Goal: Transaction & Acquisition: Obtain resource

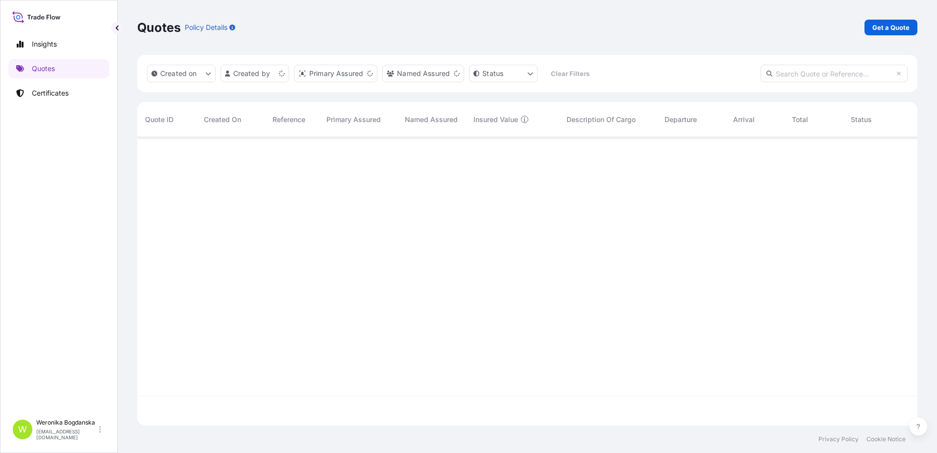
scroll to position [286, 773]
click at [887, 29] on p "Get a Quote" at bounding box center [890, 28] width 37 height 10
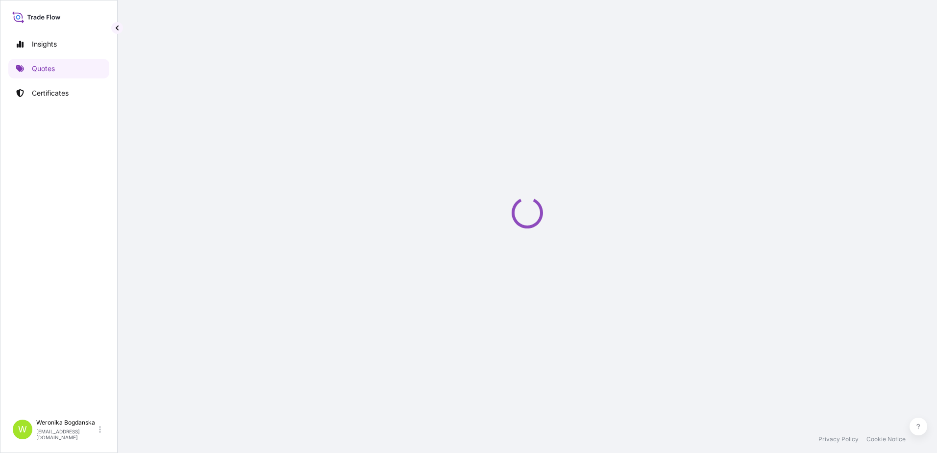
select select "Sea"
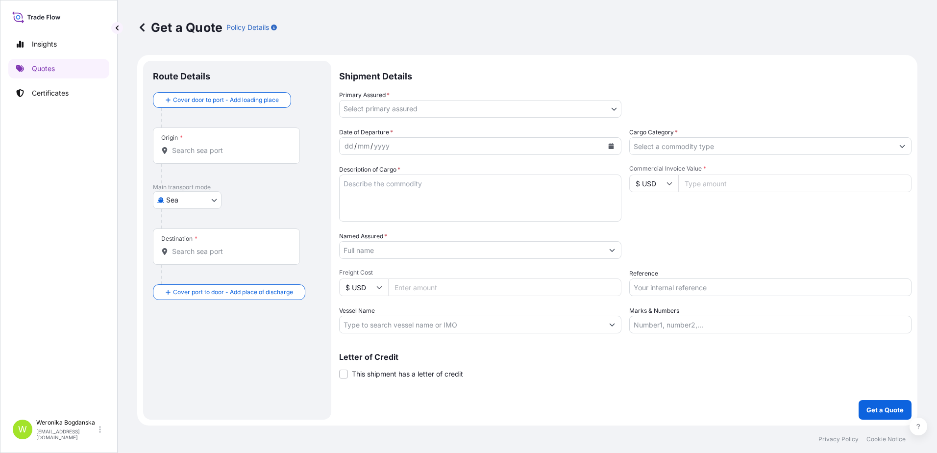
click at [199, 158] on div "Origin *" at bounding box center [226, 145] width 147 height 36
click at [199, 155] on input "Origin *" at bounding box center [230, 151] width 116 height 10
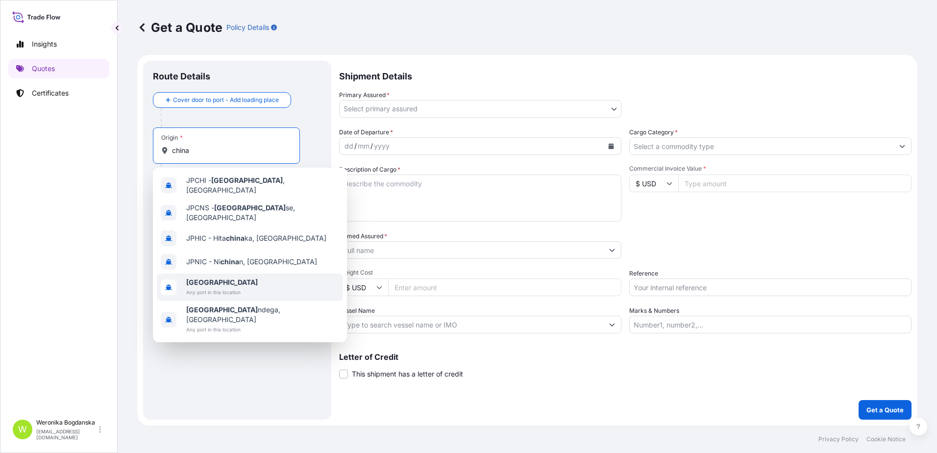
click at [212, 277] on span "[GEOGRAPHIC_DATA]" at bounding box center [222, 282] width 72 height 10
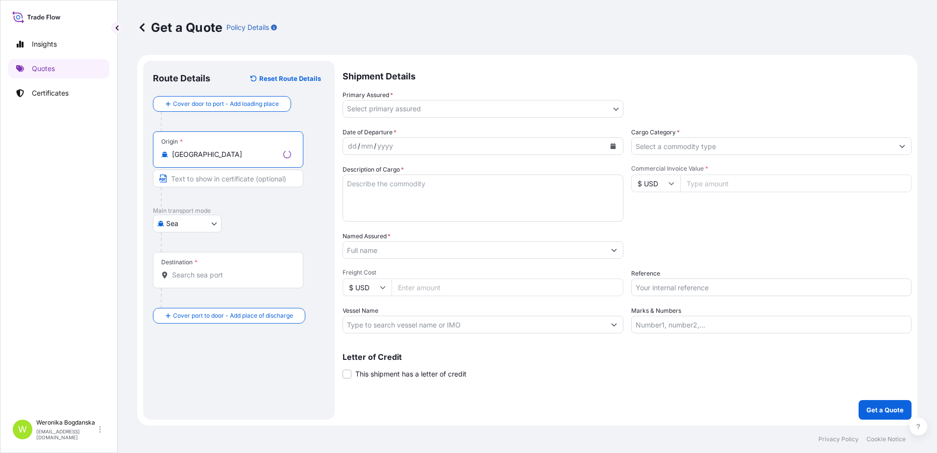
type input "[GEOGRAPHIC_DATA]"
click at [218, 270] on input "Destination *" at bounding box center [231, 275] width 119 height 10
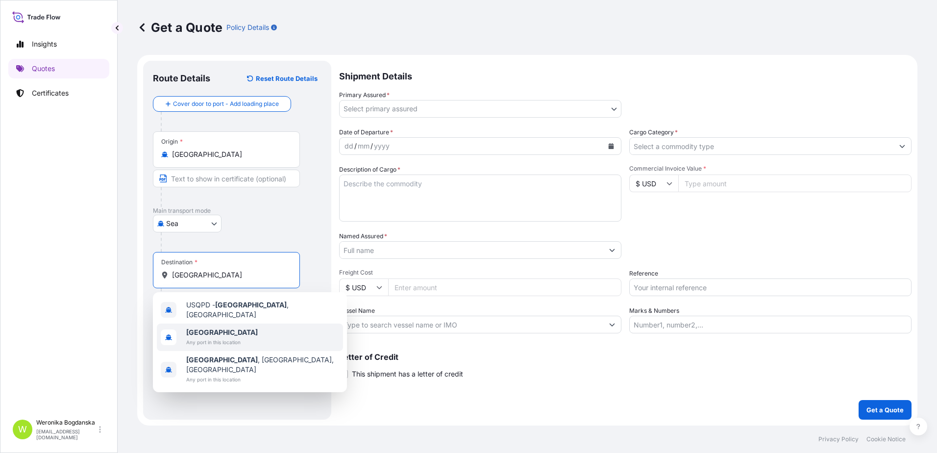
click at [198, 337] on span "Any port in this location" at bounding box center [222, 342] width 72 height 10
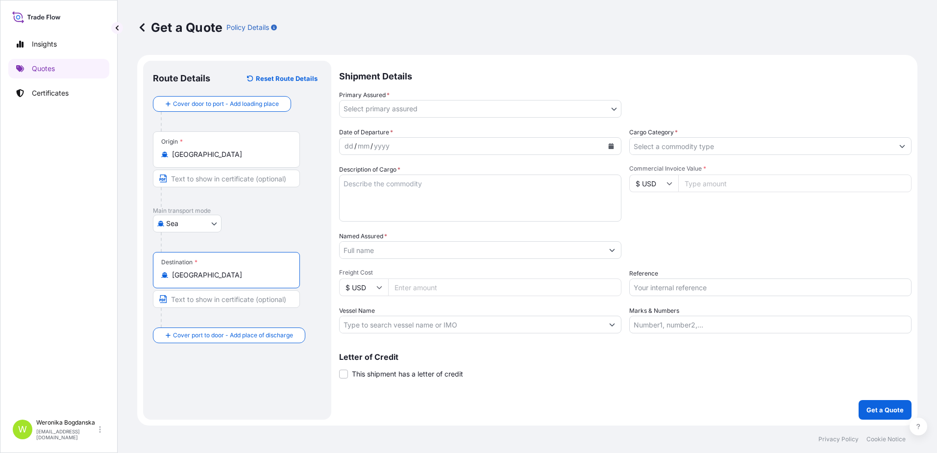
type input "[GEOGRAPHIC_DATA]"
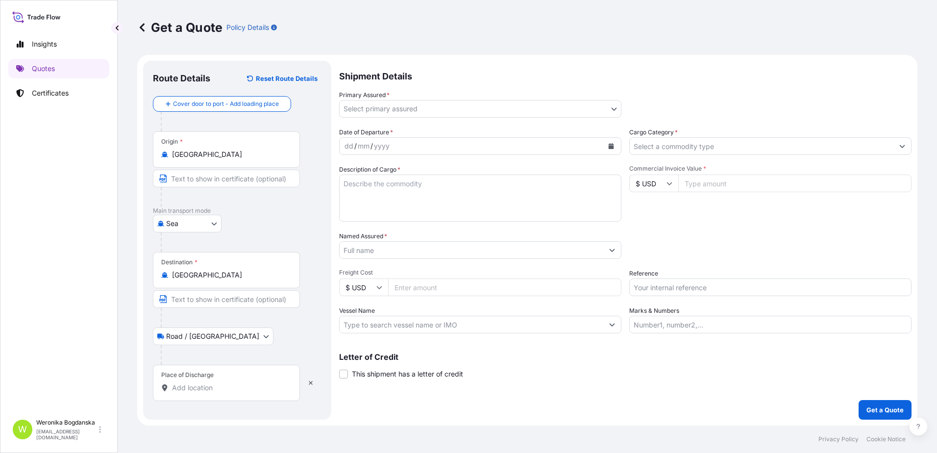
click at [201, 392] on div "Place of Discharge" at bounding box center [226, 383] width 147 height 36
click at [201, 392] on input "Place of Discharge" at bounding box center [230, 388] width 116 height 10
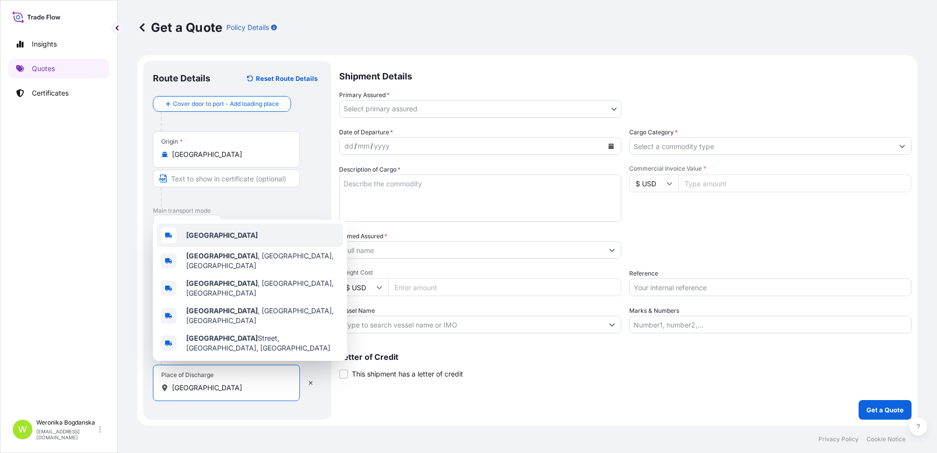
click at [219, 247] on div "[GEOGRAPHIC_DATA]" at bounding box center [250, 235] width 186 height 24
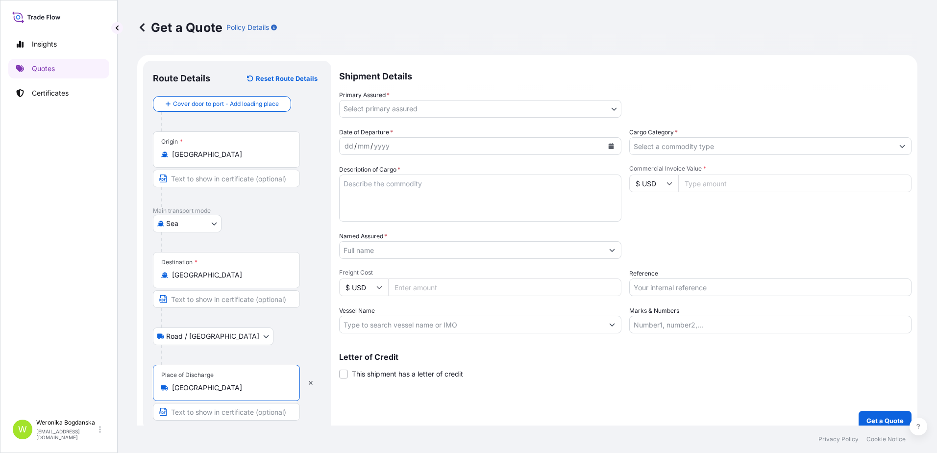
type input "[GEOGRAPHIC_DATA]"
click at [457, 108] on body "3 options available. 0 options available. 5 options available. Insights Quotes …" at bounding box center [468, 226] width 937 height 453
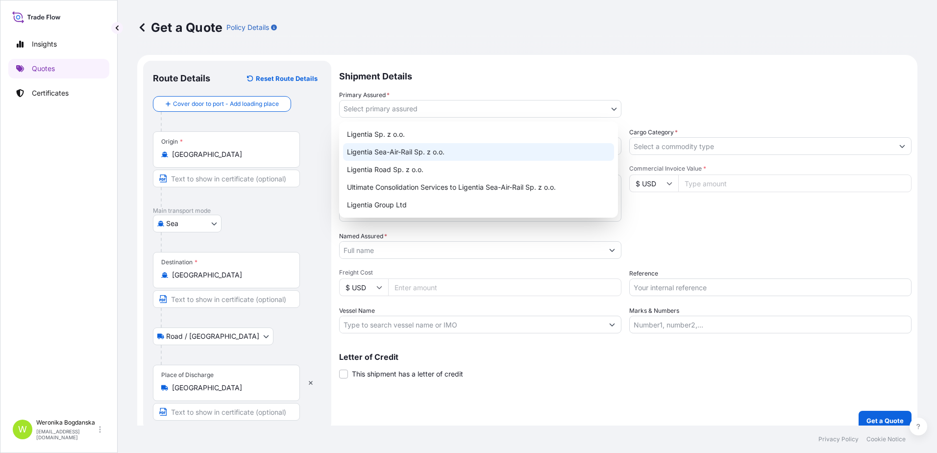
click at [380, 148] on div "Ligentia Sea-Air-Rail Sp. z o.o." at bounding box center [478, 152] width 271 height 18
select select "31440"
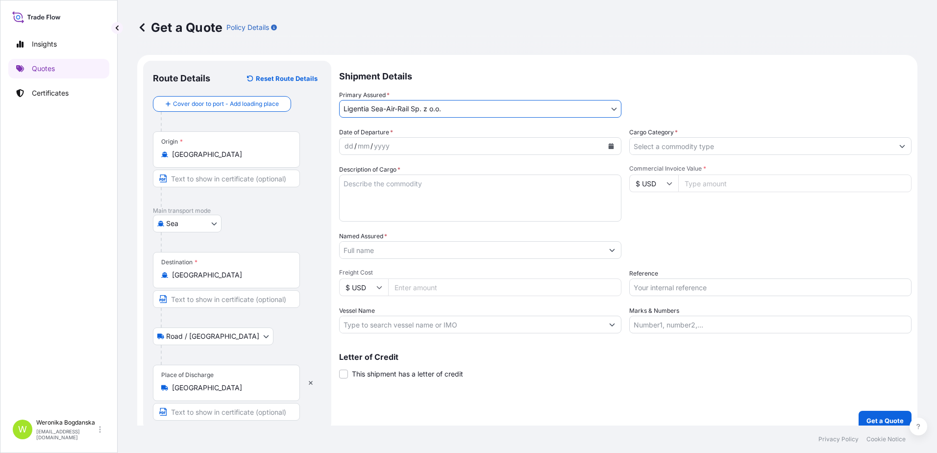
click at [610, 144] on icon "Calendar" at bounding box center [611, 146] width 6 height 6
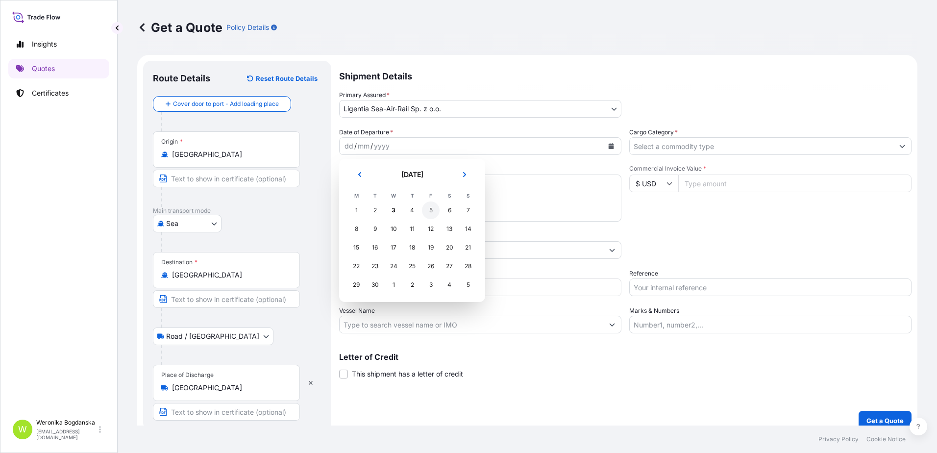
click at [431, 213] on div "5" at bounding box center [431, 210] width 18 height 18
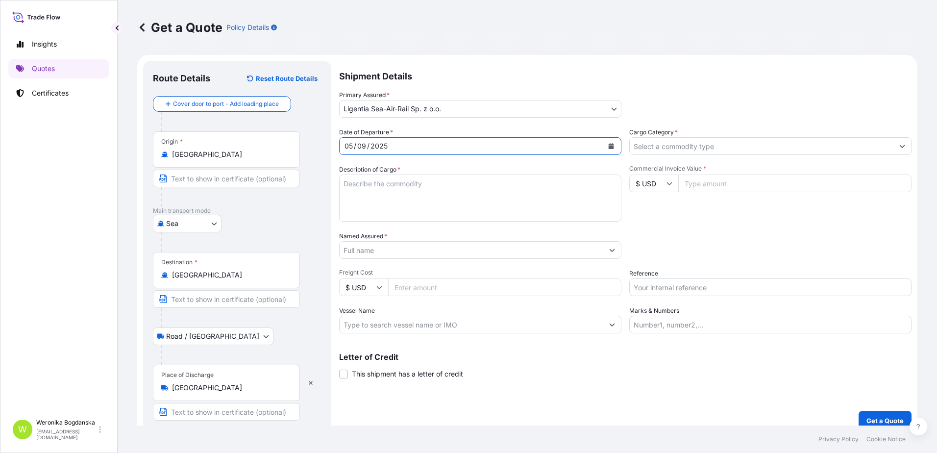
click at [808, 153] on input "Cargo Category *" at bounding box center [762, 146] width 264 height 18
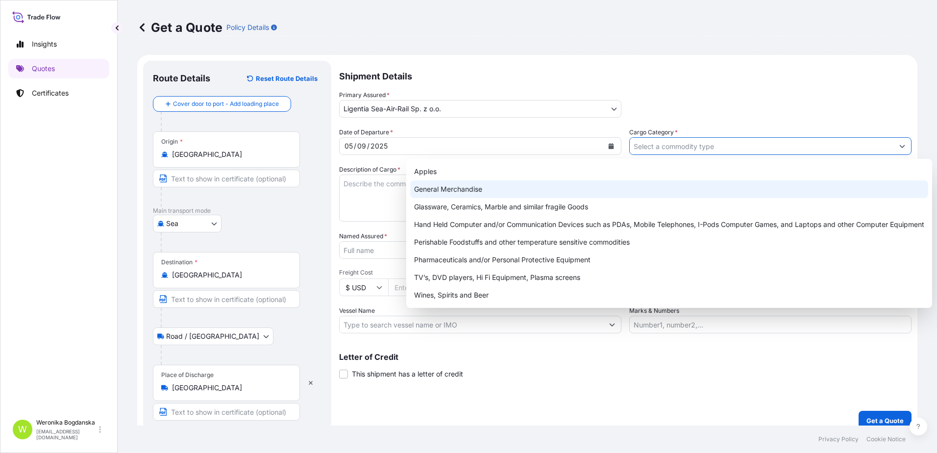
click at [521, 192] on div "General Merchandise" at bounding box center [669, 189] width 518 height 18
type input "General Merchandise"
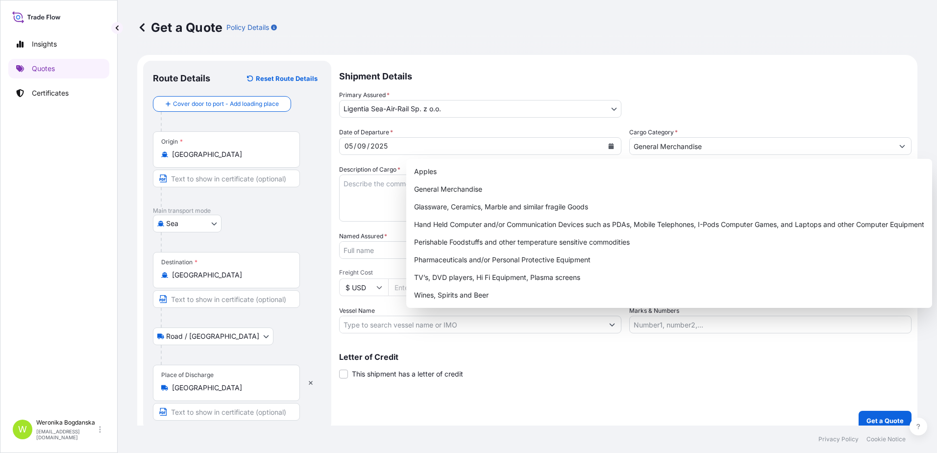
click at [576, 387] on div "Shipment Details Primary Assured * Ligentia Sea-Air-Rail Sp. z o.o. Ligentia Sp…" at bounding box center [625, 245] width 572 height 369
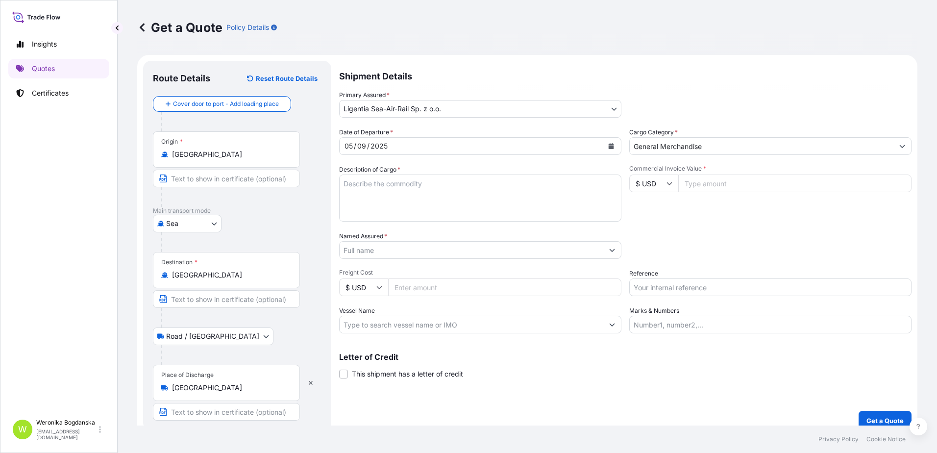
click at [401, 195] on textarea "Description of Cargo *" at bounding box center [480, 197] width 282 height 47
paste textarea "FRP TANK BRINE TANK CHEMICAL TANK WATER DISTRIBUTOR"
click at [356, 205] on textarea "FRP TANK BRINE TANK CHEMICAL TANK WATER DISTRIBUTOR" at bounding box center [480, 197] width 282 height 47
paste textarea "MSDU6185365 FX41460782 40HC 6110.38 KG 68.43 M3 686 PKG"
click at [362, 196] on textarea "FRP TANK BRINE TANK CHEMICAL TANK WATER DISTRIBUTOR MSDU6185365 FX41460782 40HC…" at bounding box center [480, 197] width 282 height 47
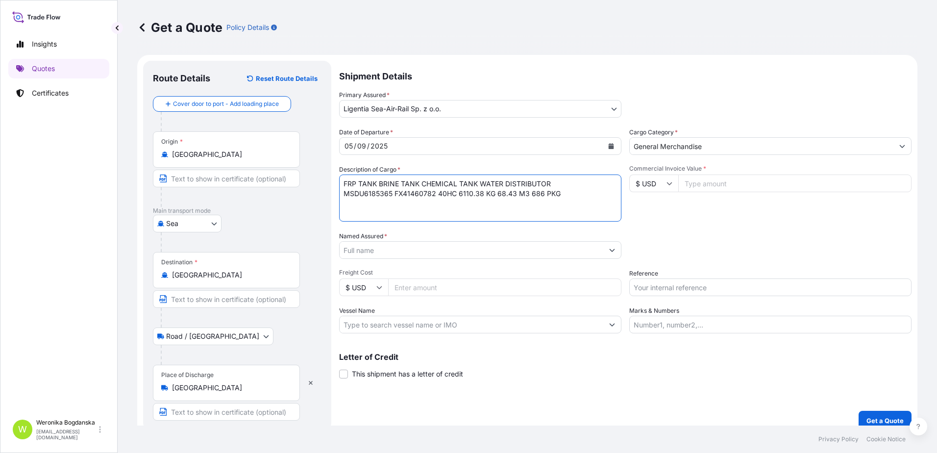
click at [358, 206] on textarea "FRP TANK BRINE TANK CHEMICAL TANK WATER DISTRIBUTOR MSDU6185365 FX41460782 40HC…" at bounding box center [480, 197] width 282 height 47
paste textarea "KGMSMU8202719 FX41460790 40HC 4414.88 KG 69.97 M3 233 PKG"
click at [353, 203] on textarea "FRP TANK BRINE TANK CHEMICAL TANK WATER DISTRIBUTOR MSDU6185365 FX41460782 40HC…" at bounding box center [480, 197] width 282 height 47
type textarea "FRP TANK BRINE TANK CHEMICAL TANK WATER DISTRIBUTOR MSDU6185365 FX41460782 40HC…"
click at [769, 181] on input "Commercial Invoice Value *" at bounding box center [794, 183] width 233 height 18
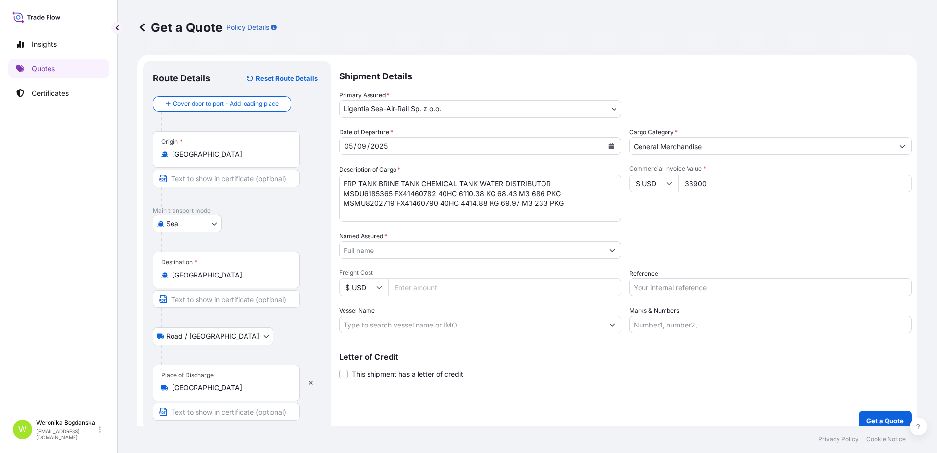
type input "33900"
click at [731, 278] on div "Reference" at bounding box center [770, 282] width 282 height 27
drag, startPoint x: 735, startPoint y: 289, endPoint x: 737, endPoint y: 284, distance: 5.5
click at [735, 289] on input "Reference" at bounding box center [770, 287] width 282 height 18
paste input "S02034842"
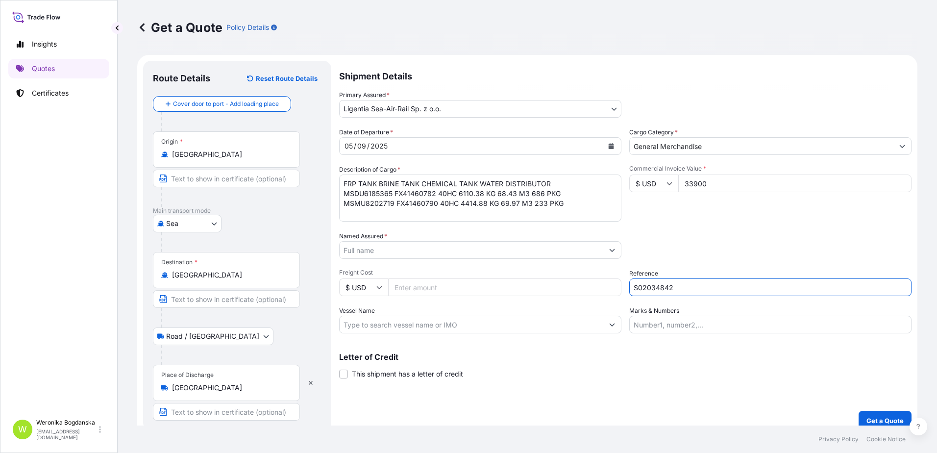
type input "S02034842"
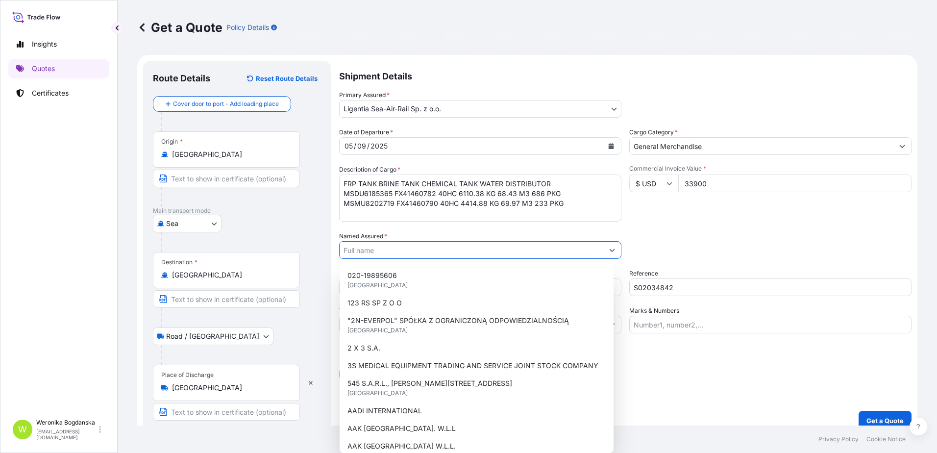
click at [421, 245] on input "Named Assured *" at bounding box center [472, 250] width 264 height 18
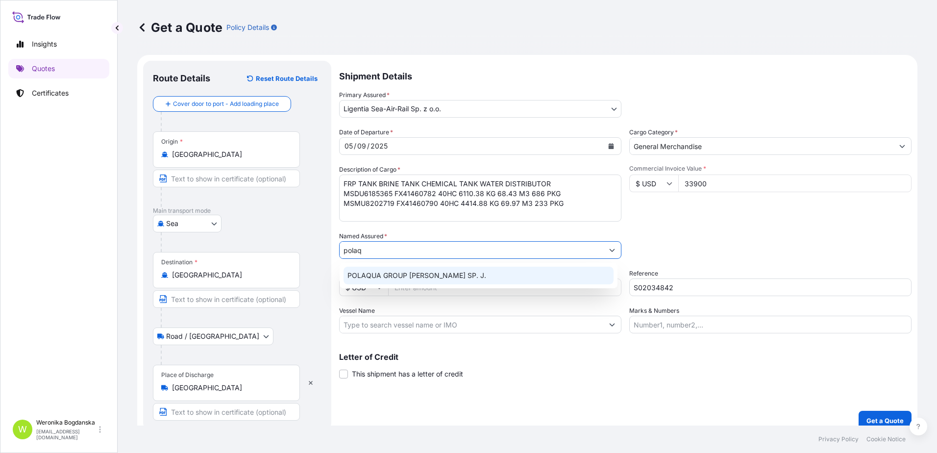
click at [427, 274] on span "POLAQUA GROUP [PERSON_NAME] SP. J." at bounding box center [416, 275] width 139 height 10
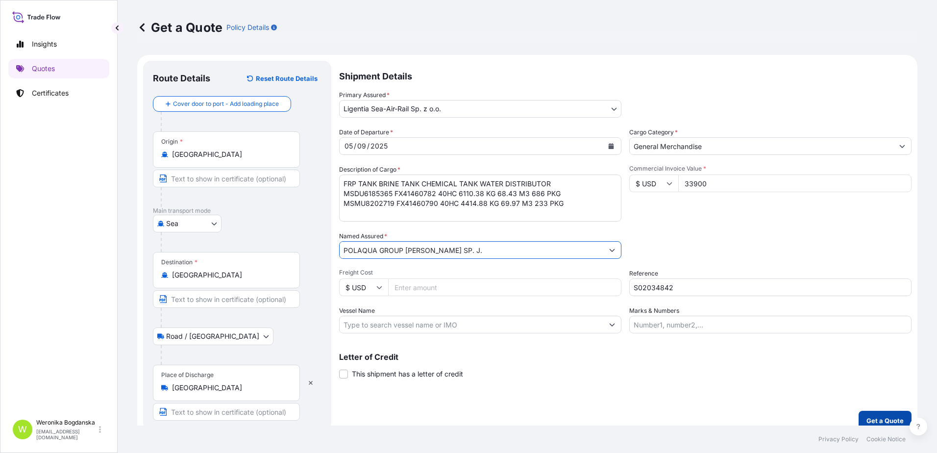
type input "POLAQUA GROUP [PERSON_NAME] SP. J."
click at [874, 419] on p "Get a Quote" at bounding box center [884, 421] width 37 height 10
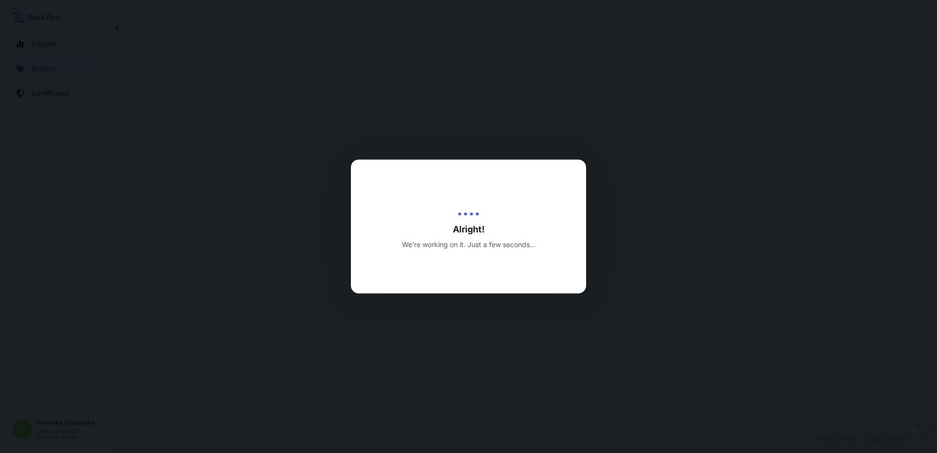
select select "Sea"
select select "Road / [GEOGRAPHIC_DATA]"
select select "31440"
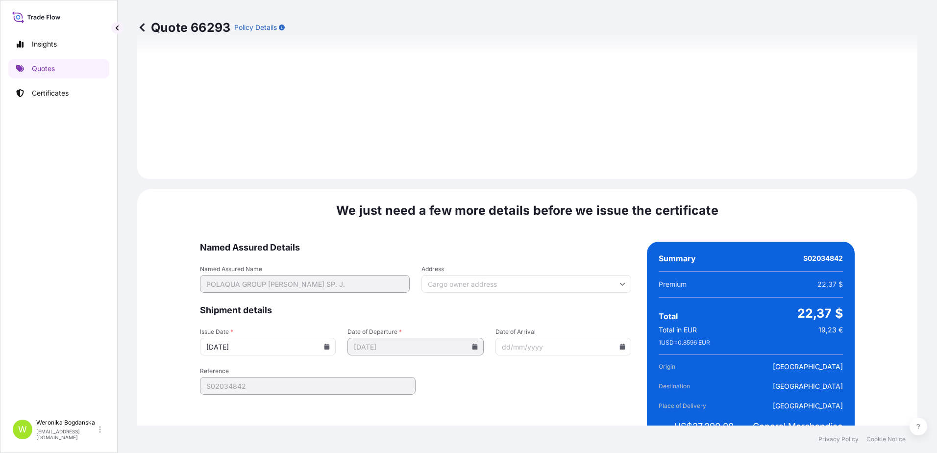
scroll to position [1197, 0]
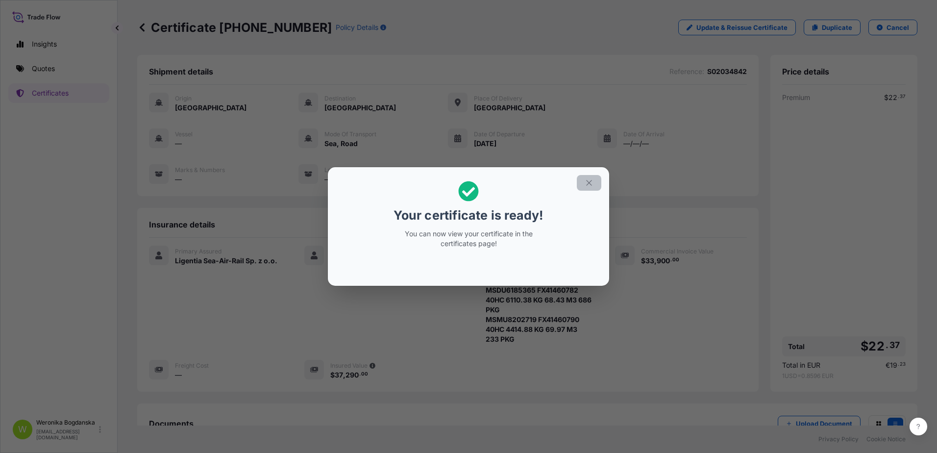
click at [589, 182] on icon "button" at bounding box center [589, 182] width 9 height 9
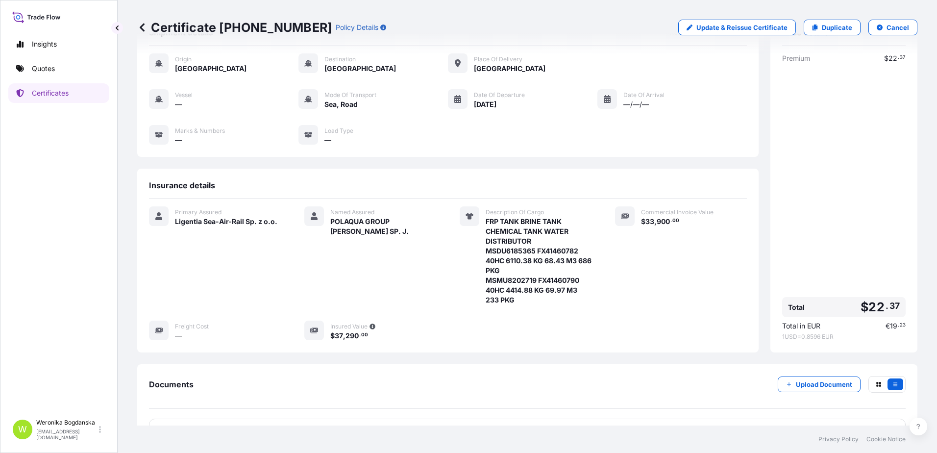
scroll to position [113, 0]
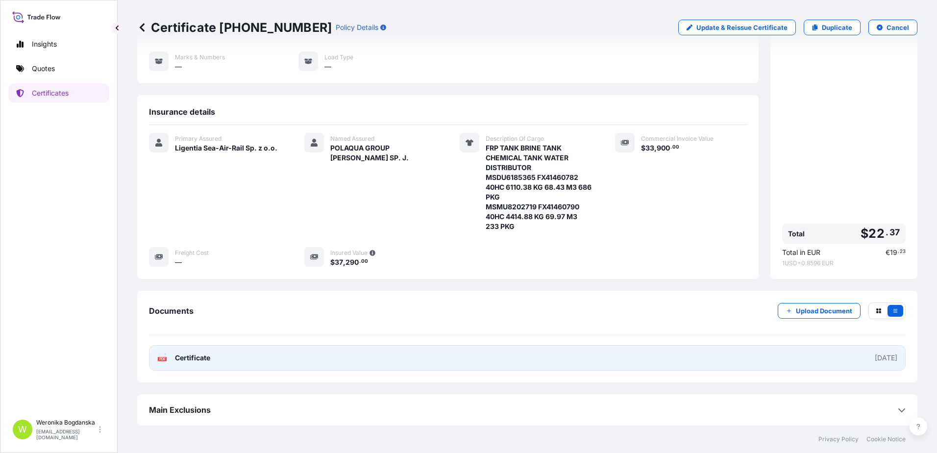
click at [587, 362] on link "PDF Certificate [DATE]" at bounding box center [527, 357] width 757 height 25
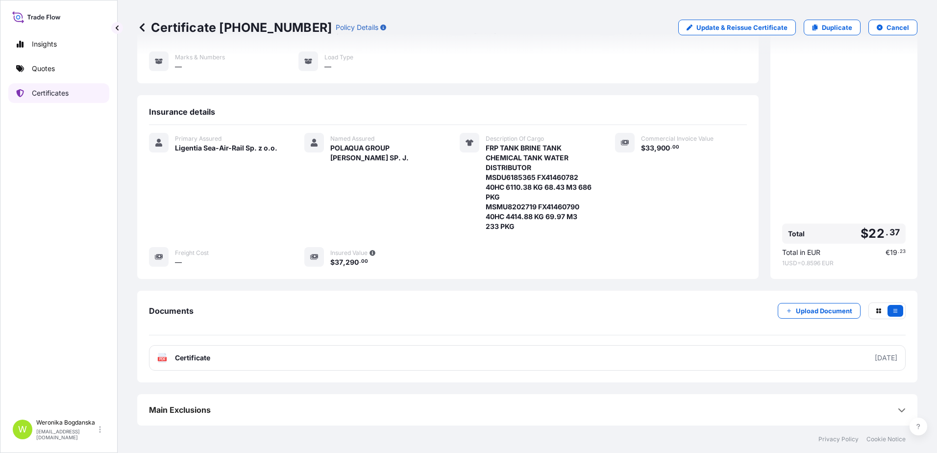
click at [29, 93] on link "Certificates" at bounding box center [58, 93] width 101 height 20
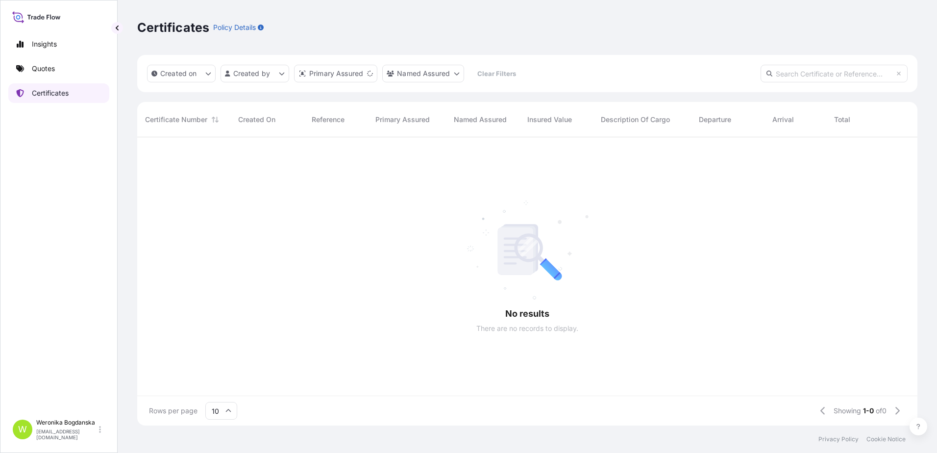
scroll to position [286, 773]
click at [63, 70] on link "Quotes" at bounding box center [58, 69] width 101 height 20
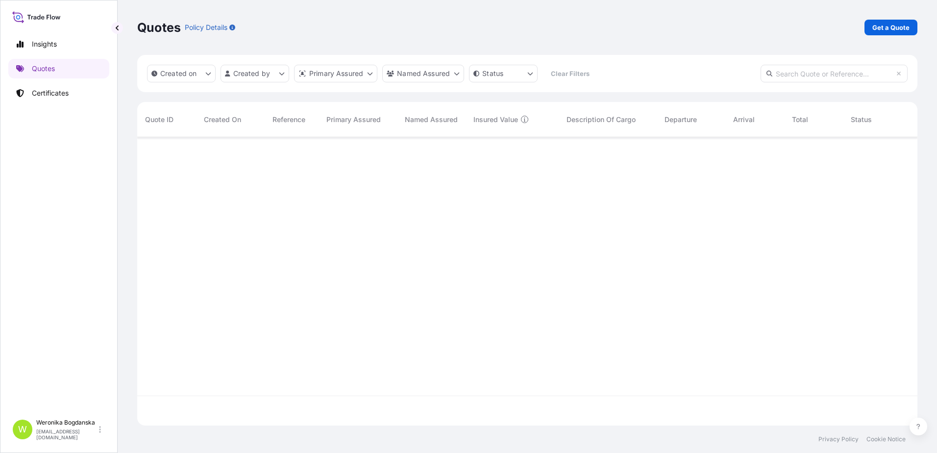
scroll to position [286, 773]
click at [880, 30] on p "Get a Quote" at bounding box center [890, 28] width 37 height 10
select select "Sea"
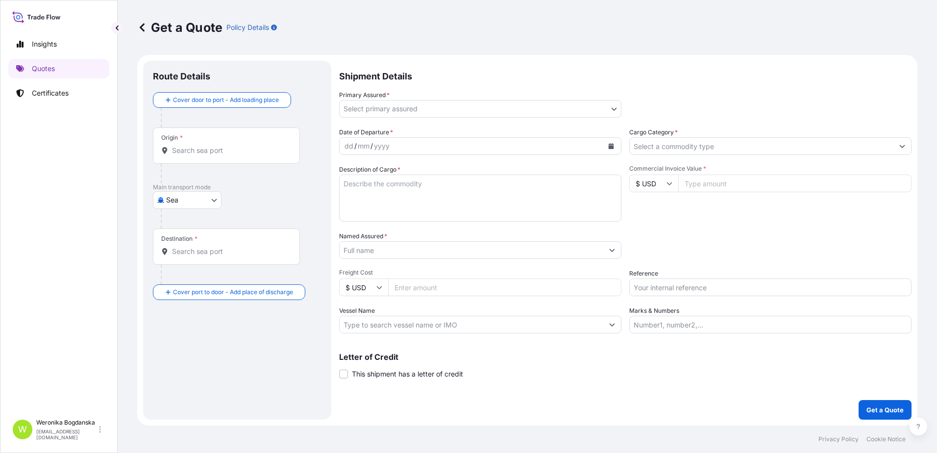
click at [189, 164] on div at bounding box center [230, 174] width 139 height 20
click at [192, 148] on input "Origin *" at bounding box center [230, 151] width 116 height 10
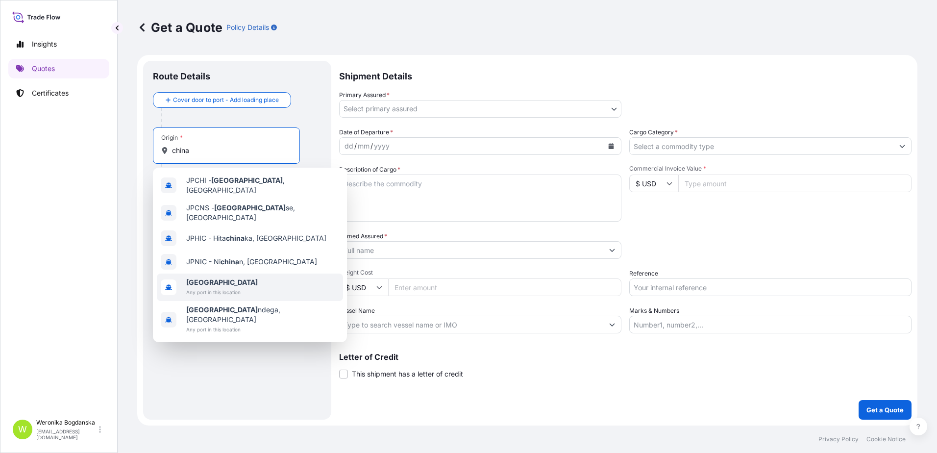
click at [207, 273] on div "[GEOGRAPHIC_DATA] Any port in this location" at bounding box center [250, 286] width 186 height 27
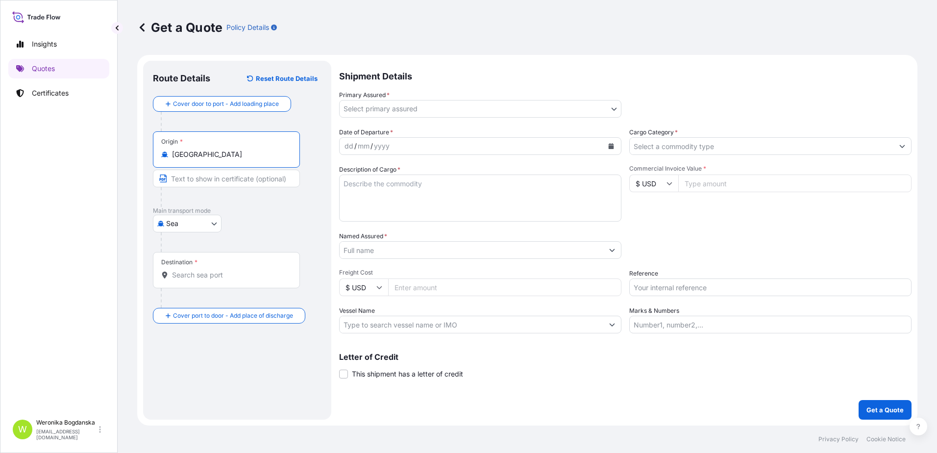
type input "[GEOGRAPHIC_DATA]"
click at [207, 280] on div "Destination *" at bounding box center [228, 270] width 150 height 36
click at [207, 280] on input "Destination *" at bounding box center [231, 275] width 119 height 10
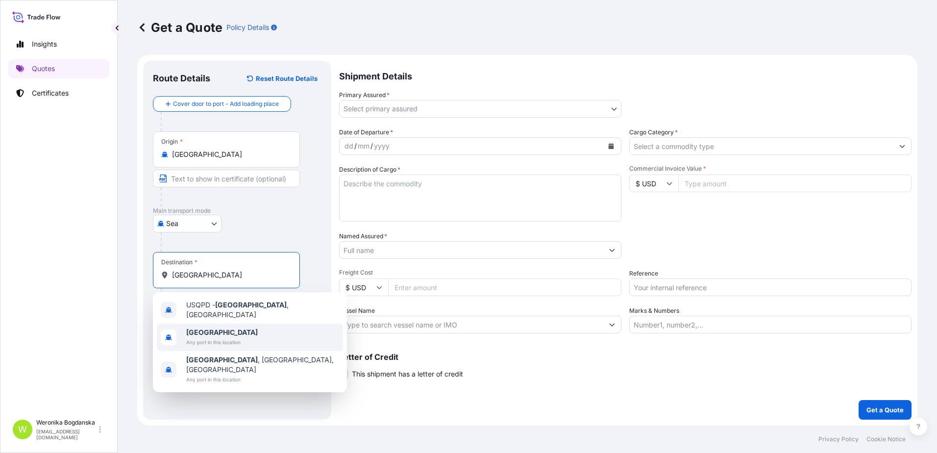
click at [219, 327] on span "[GEOGRAPHIC_DATA]" at bounding box center [222, 332] width 72 height 10
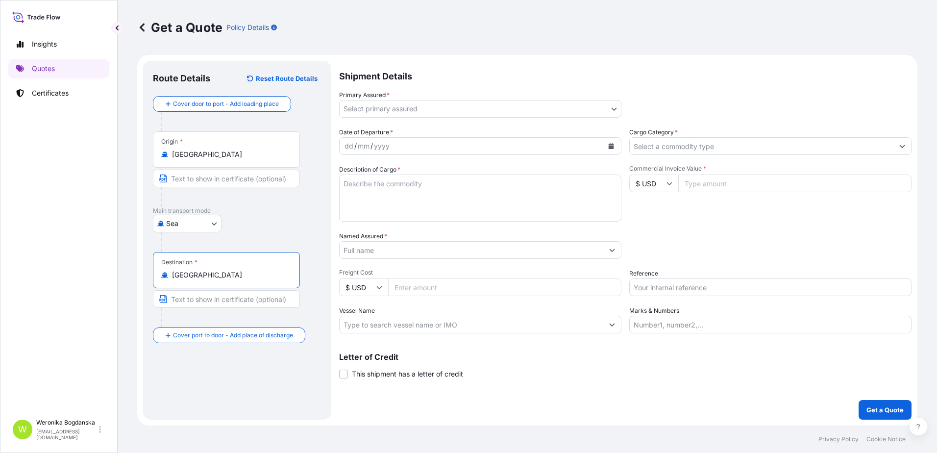
type input "[GEOGRAPHIC_DATA]"
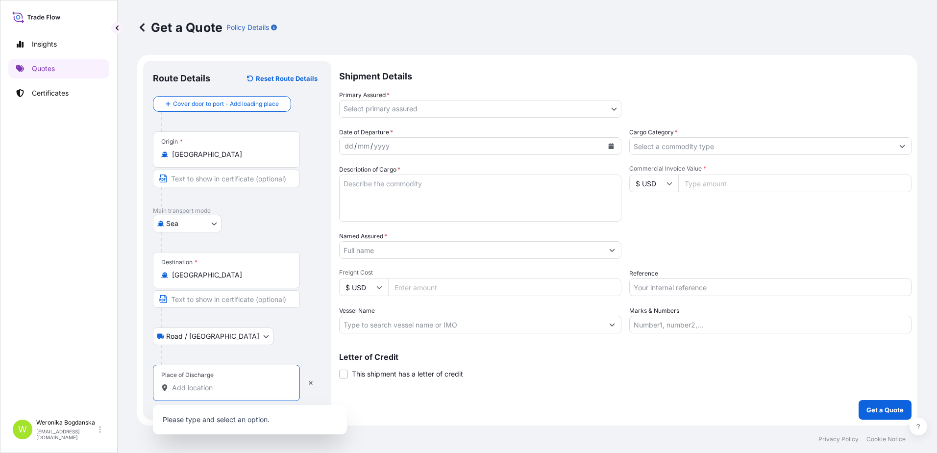
click at [201, 386] on input "Place of Discharge" at bounding box center [230, 388] width 116 height 10
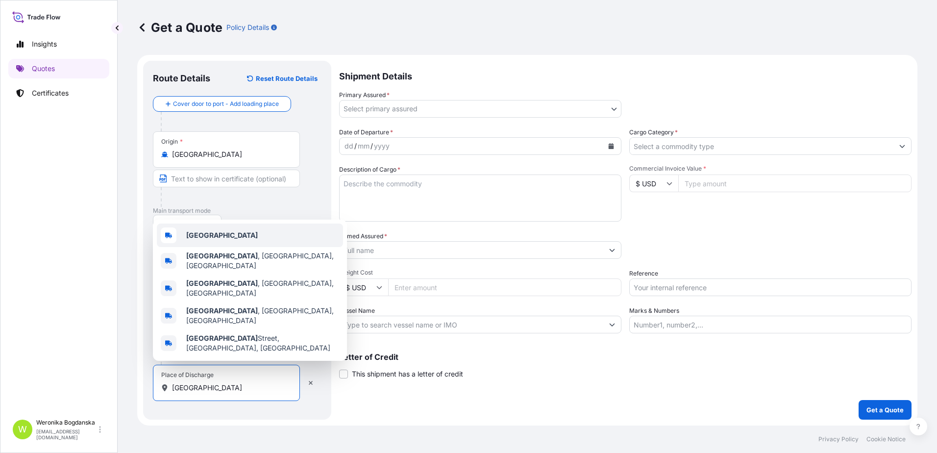
click at [208, 239] on b "[GEOGRAPHIC_DATA]" at bounding box center [222, 235] width 72 height 8
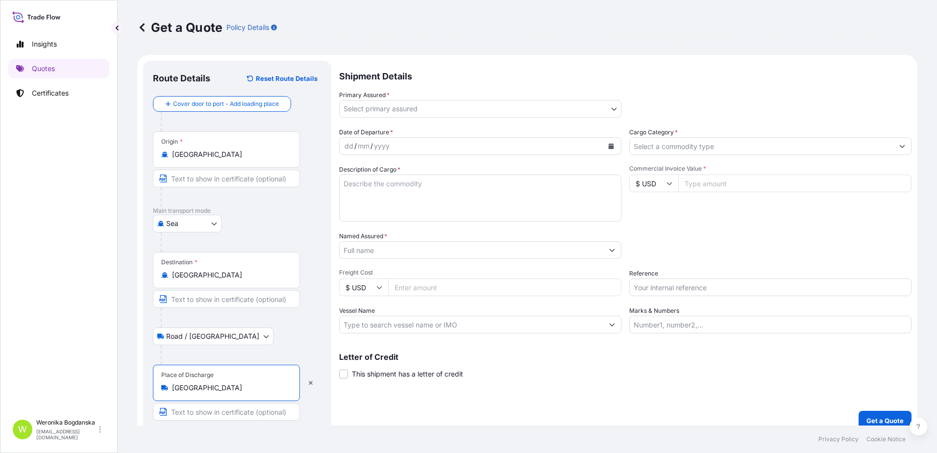
type input "[GEOGRAPHIC_DATA]"
click at [609, 98] on div "Primary Assured * Select primary assured" at bounding box center [480, 103] width 282 height 27
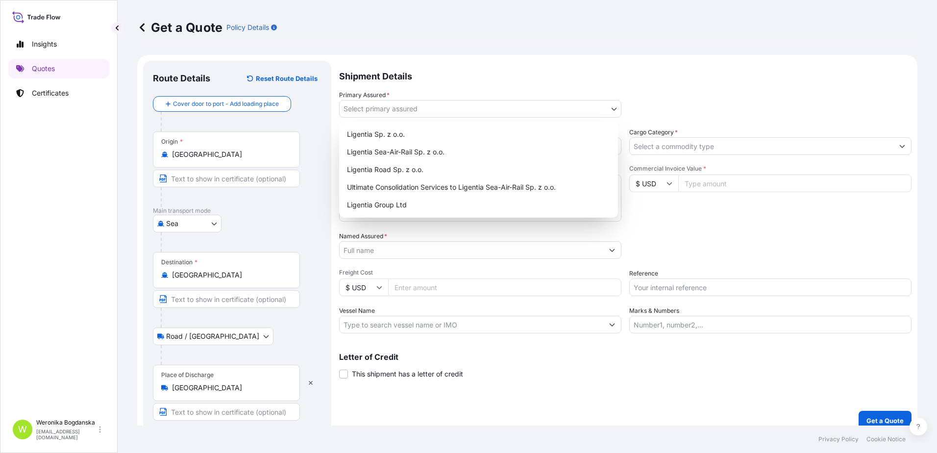
click at [609, 106] on body "3 options available. 0 options available. 5 options available. Insights Quotes …" at bounding box center [468, 226] width 937 height 453
click at [482, 148] on div "Ligentia Sea-Air-Rail Sp. z o.o." at bounding box center [478, 152] width 271 height 18
select select "31440"
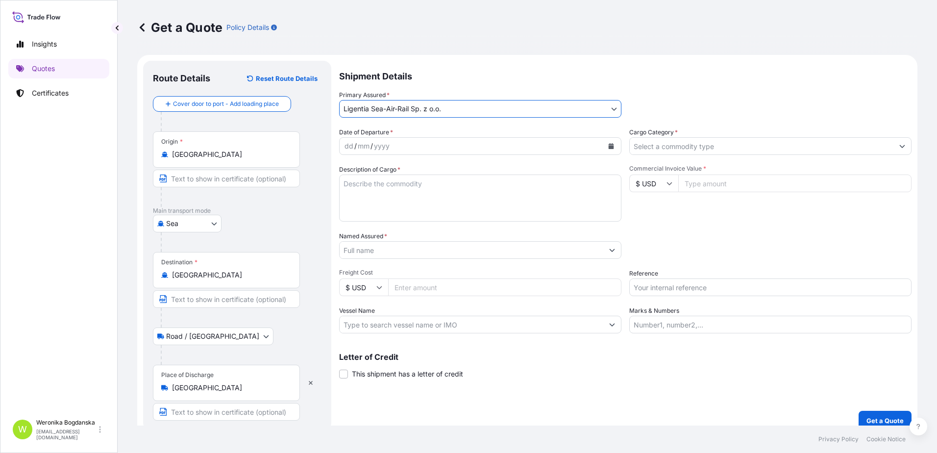
click at [609, 147] on icon "Calendar" at bounding box center [611, 146] width 5 height 6
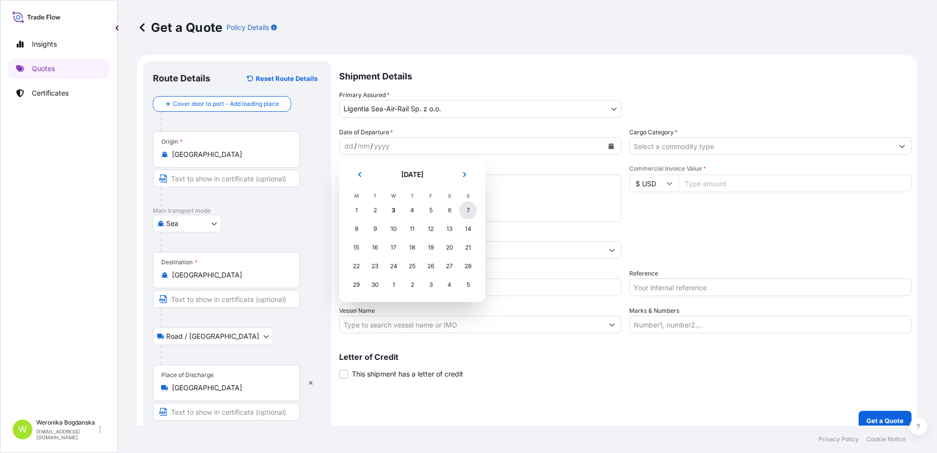
click at [463, 210] on div "7" at bounding box center [468, 210] width 18 height 18
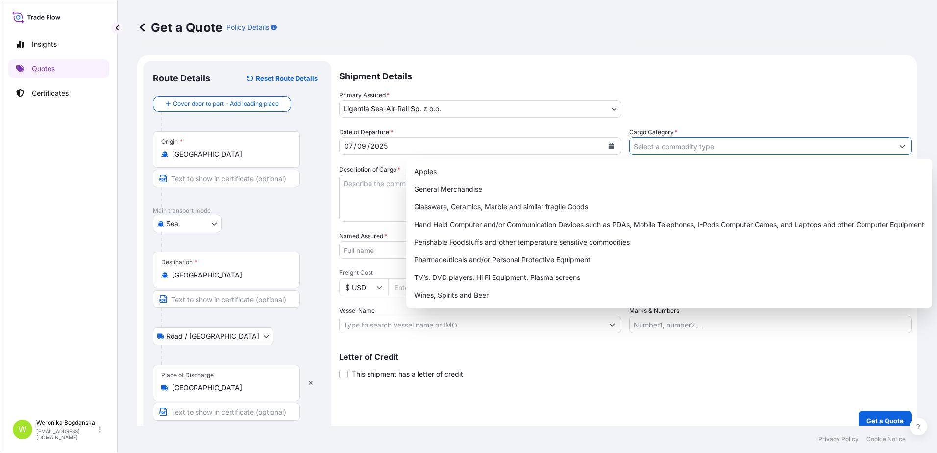
click at [677, 148] on input "Cargo Category *" at bounding box center [762, 146] width 264 height 18
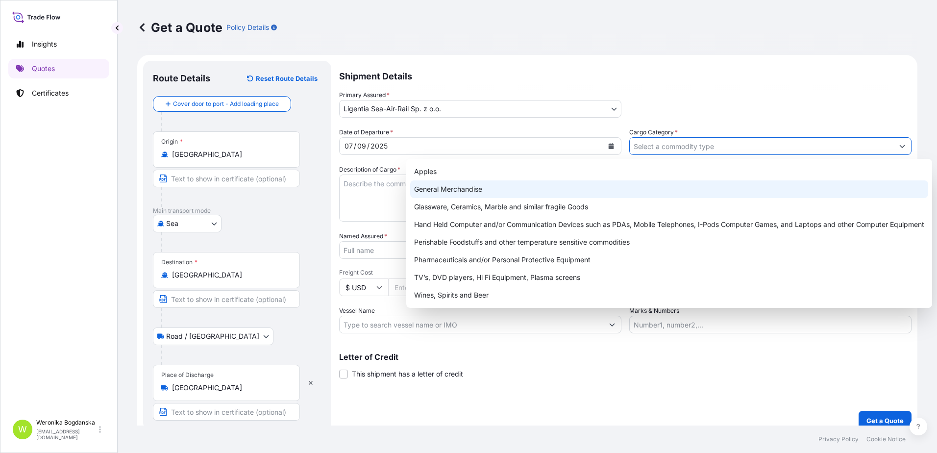
click at [449, 192] on div "General Merchandise" at bounding box center [669, 189] width 518 height 18
type input "General Merchandise"
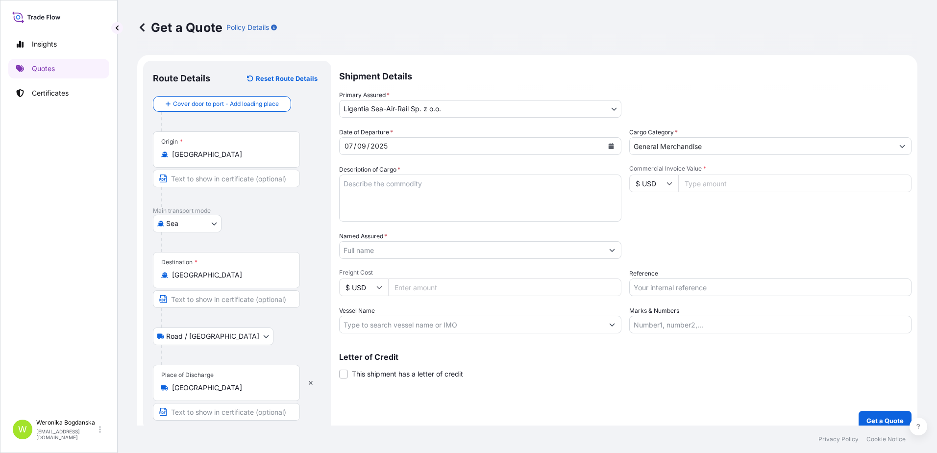
click at [295, 221] on div "[GEOGRAPHIC_DATA]" at bounding box center [237, 224] width 169 height 18
click at [370, 179] on textarea "Description of Cargo *" at bounding box center [480, 197] width 282 height 47
paste textarea "USB CAR CHARGER"
click at [442, 193] on textarea "LCL USB CAR CHARGER" at bounding box center [480, 197] width 282 height 47
paste textarea "12V EXTENSION CABLE FUSE BOX"
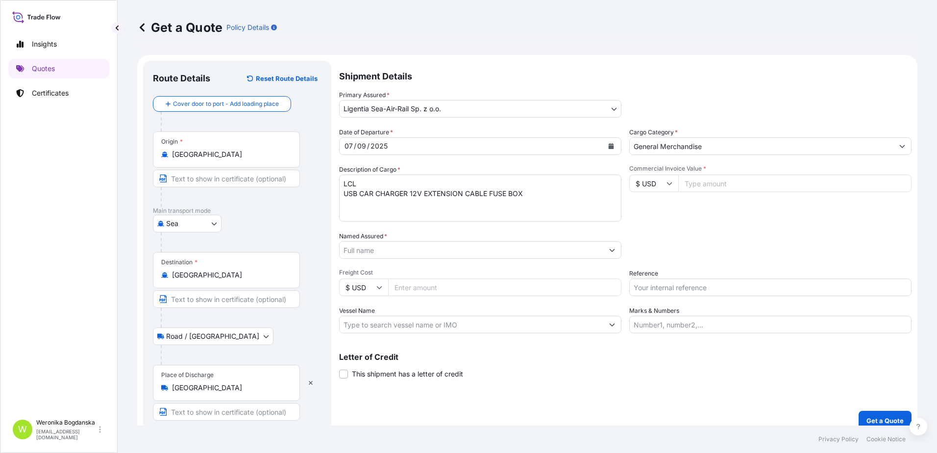
click at [364, 207] on textarea "LCL USB CAR CHARGER 12V EXTENSION CABLE FUSE BOX" at bounding box center [480, 197] width 282 height 47
click at [642, 198] on div "Commercial Invoice Value * $ USD" at bounding box center [770, 193] width 282 height 57
click at [553, 196] on textarea "LCL USB CAR CHARGER 12V EXTENSION CABLE FUSE BOX" at bounding box center [480, 197] width 282 height 47
paste textarea "OOLU6503632 OOLKRB4245 40HC 1091.10 KG 4.054 M3 74 CTN"
type textarea "LCL USB CAR CHARGER 12V EXTENSION CABLE FUSE BOX OOLU6503632 OOLKRB4245 40HC 10…"
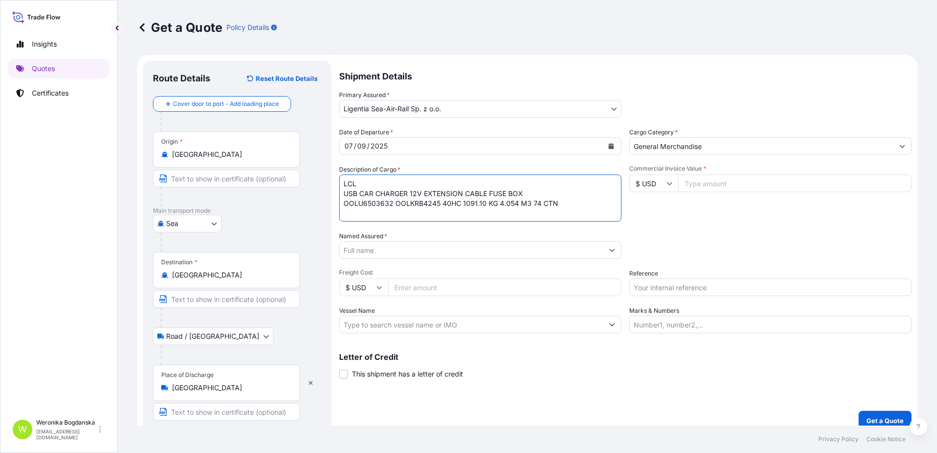
click at [703, 181] on input "Commercial Invoice Value *" at bounding box center [794, 183] width 233 height 18
click at [710, 184] on input "Commercial Invoice Value *" at bounding box center [794, 183] width 233 height 18
type input "30000"
click at [460, 246] on input "Named Assured *" at bounding box center [472, 250] width 264 height 18
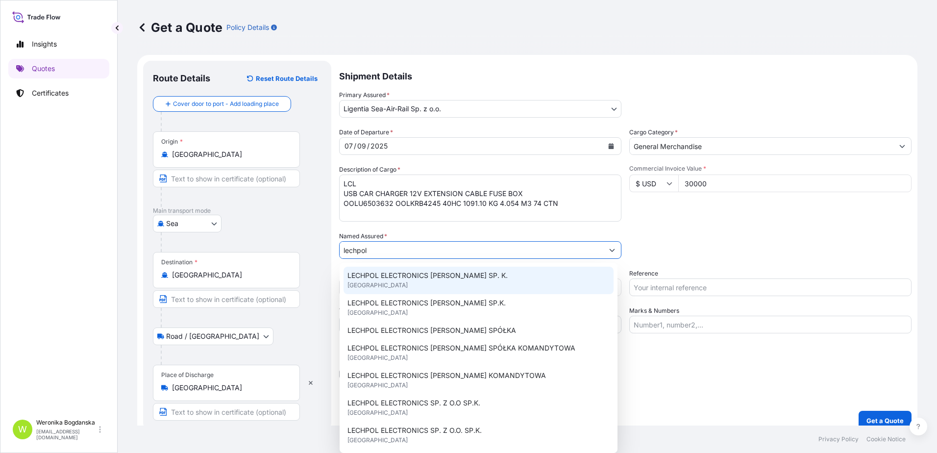
click at [427, 279] on span "LECHPOL ELECTRONICS [PERSON_NAME] SP. K." at bounding box center [427, 275] width 160 height 10
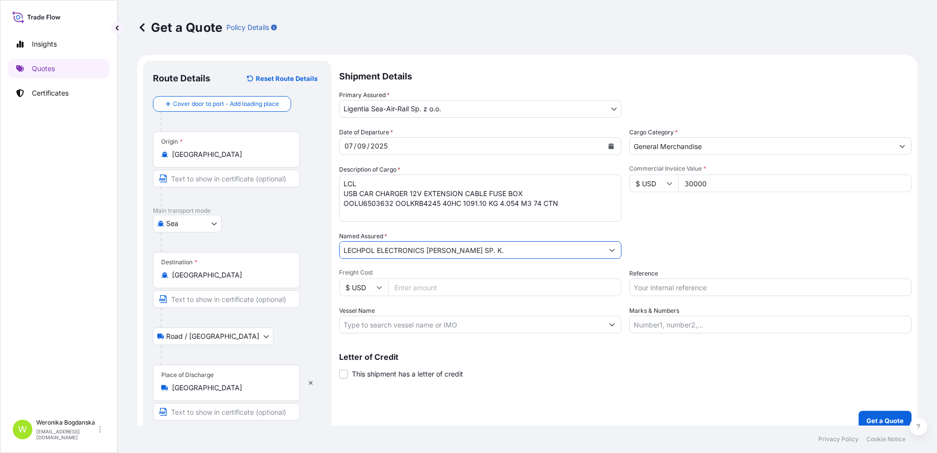
type input "LECHPOL ELECTRONICS [PERSON_NAME] SP. K."
click at [704, 293] on input "Reference" at bounding box center [770, 287] width 282 height 18
type input "LCL"
click at [730, 281] on input "LCL" at bounding box center [770, 287] width 282 height 18
drag, startPoint x: 719, startPoint y: 284, endPoint x: 601, endPoint y: 283, distance: 117.6
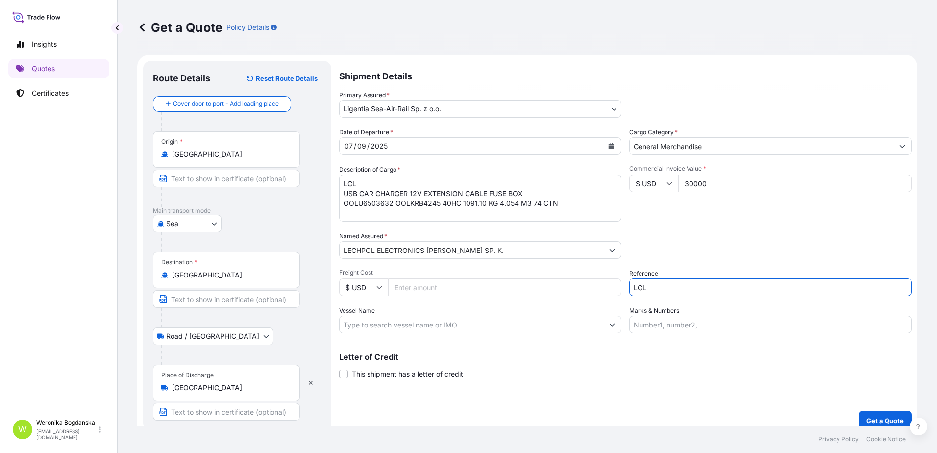
click at [601, 283] on div "Date of Departure * [DATE] Cargo Category * General Merchandise Description of …" at bounding box center [625, 230] width 572 height 206
click at [688, 289] on input "LCL" at bounding box center [770, 287] width 282 height 18
click at [638, 289] on input "LCL" at bounding box center [770, 287] width 282 height 18
click at [691, 284] on input "LCL" at bounding box center [770, 287] width 282 height 18
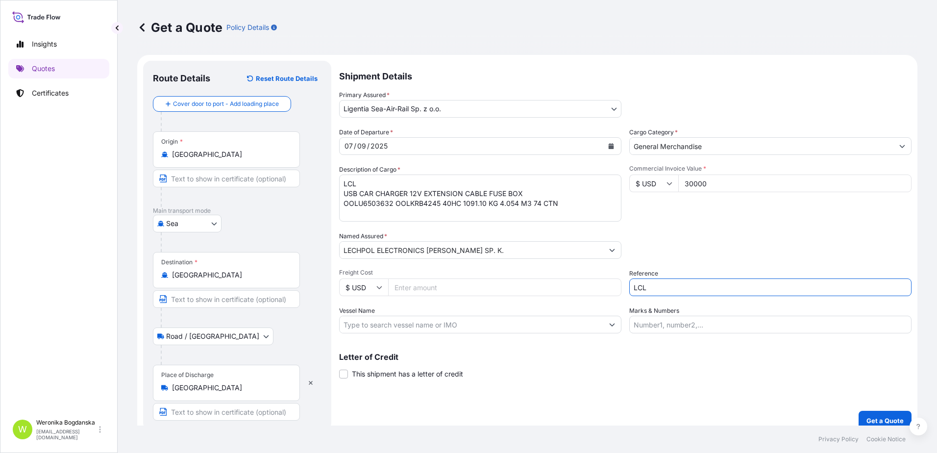
click at [691, 284] on input "LCL" at bounding box center [770, 287] width 282 height 18
paste input "S02031417"
type input "S02031417 LCL"
click at [866, 418] on p "Get a Quote" at bounding box center [884, 421] width 37 height 10
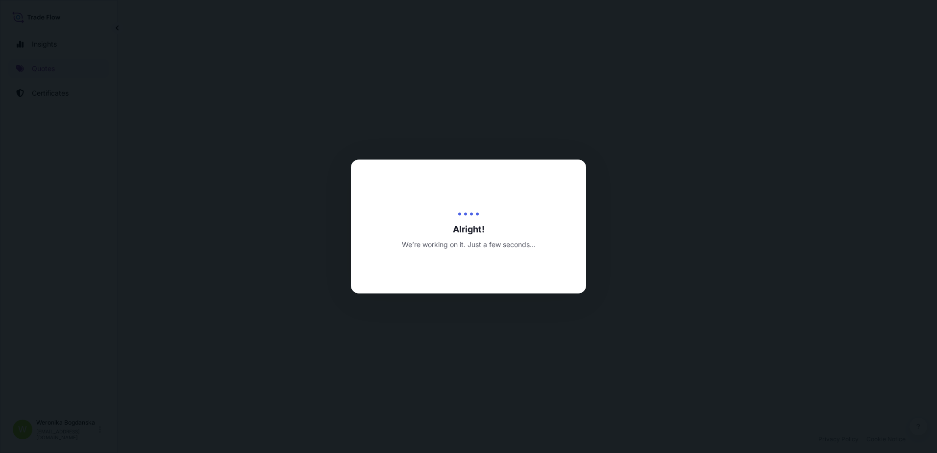
select select "Sea"
select select "Road / [GEOGRAPHIC_DATA]"
select select "31440"
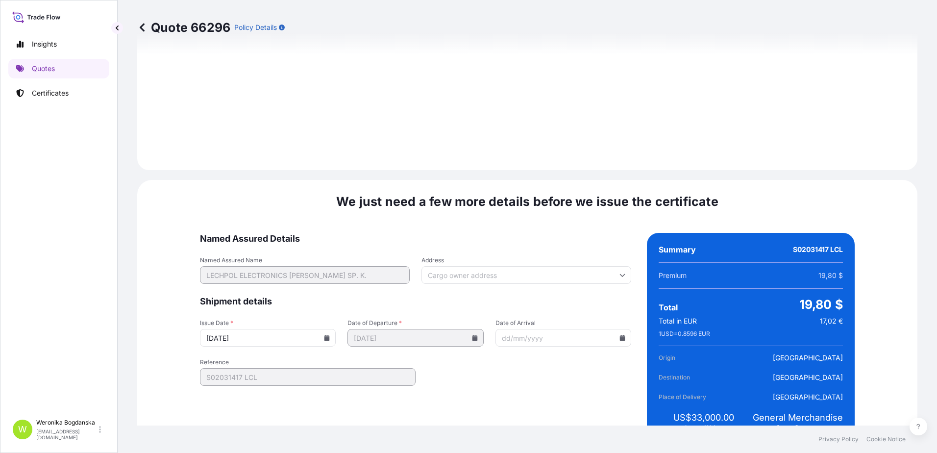
scroll to position [1197, 0]
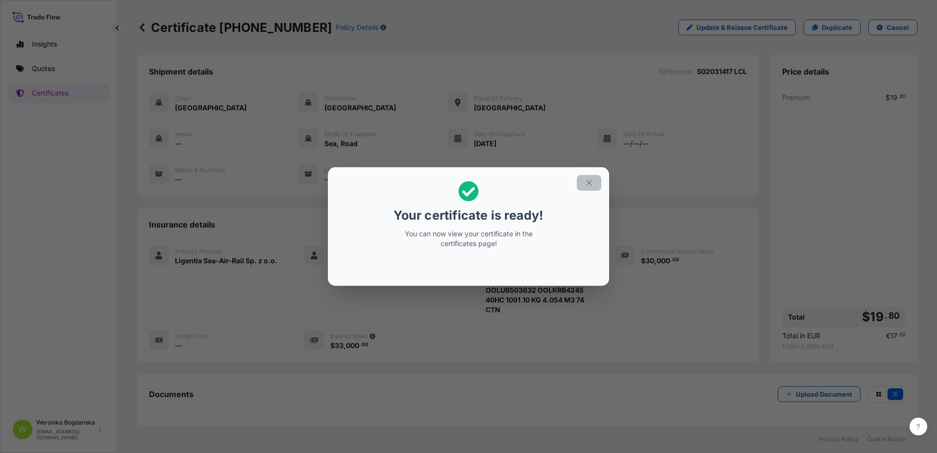
click at [588, 182] on icon "button" at bounding box center [589, 182] width 9 height 9
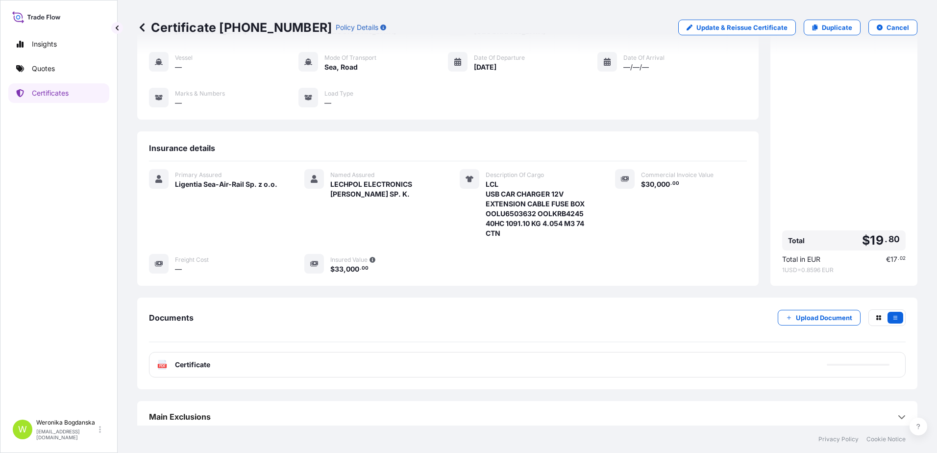
scroll to position [83, 0]
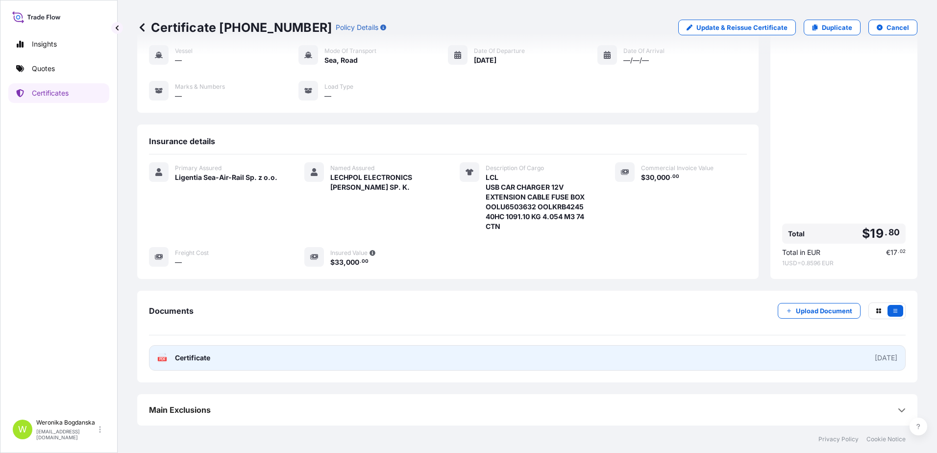
click at [635, 352] on link "PDF Certificate [DATE]" at bounding box center [527, 357] width 757 height 25
